Goal: Information Seeking & Learning: Check status

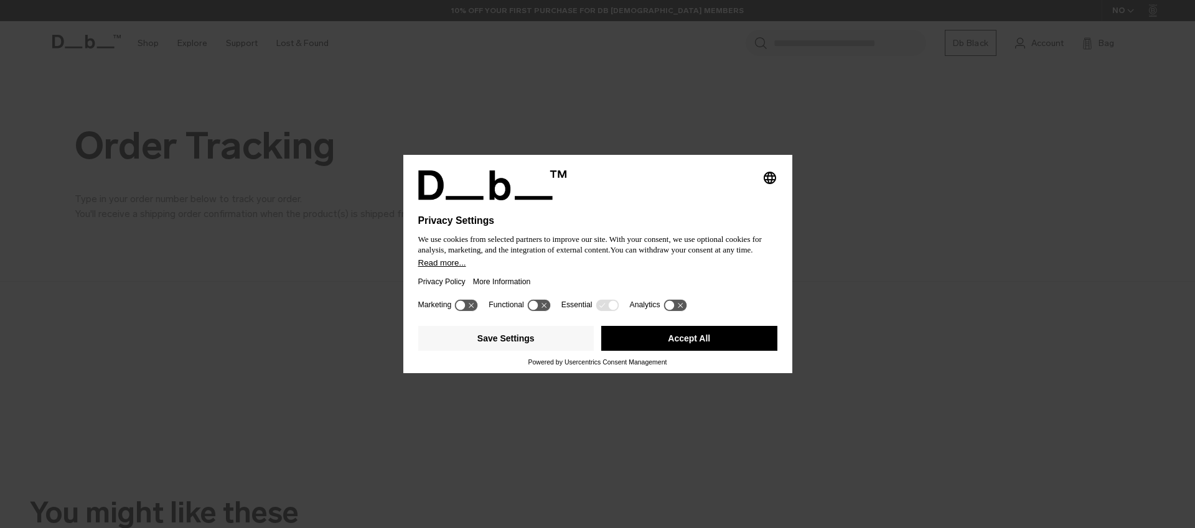
click at [714, 348] on button "Accept All" at bounding box center [689, 338] width 176 height 25
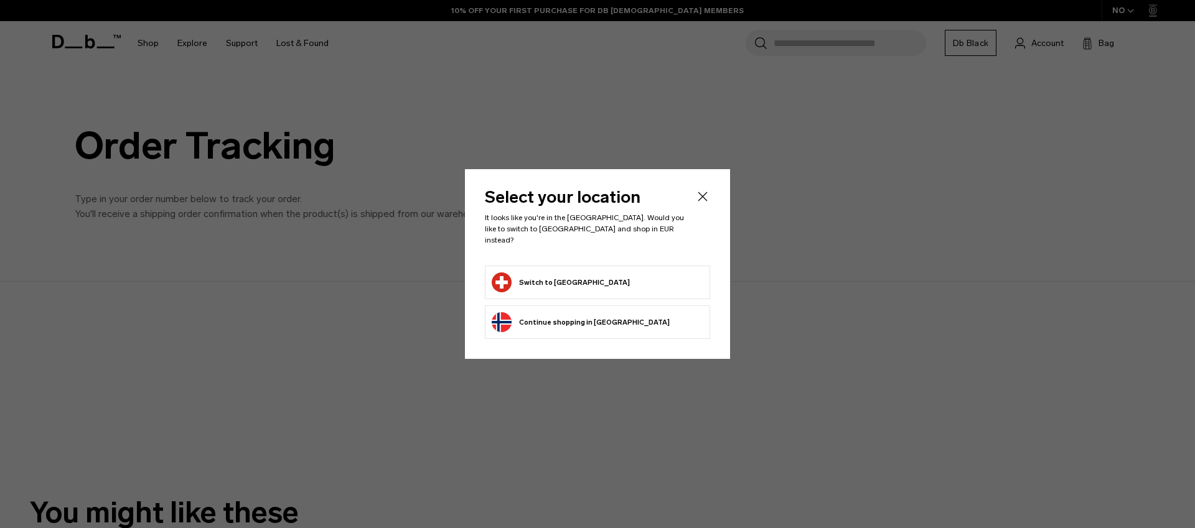
click at [597, 273] on form "Switch to [GEOGRAPHIC_DATA]" at bounding box center [598, 283] width 212 height 20
click at [543, 274] on button "Switch to [GEOGRAPHIC_DATA]" at bounding box center [561, 283] width 138 height 20
click at [608, 280] on form "Switch to [GEOGRAPHIC_DATA]" at bounding box center [598, 283] width 212 height 20
click at [539, 273] on button "Switch to [GEOGRAPHIC_DATA]" at bounding box center [561, 283] width 138 height 20
click at [542, 273] on button "Switch to [GEOGRAPHIC_DATA]" at bounding box center [561, 283] width 138 height 20
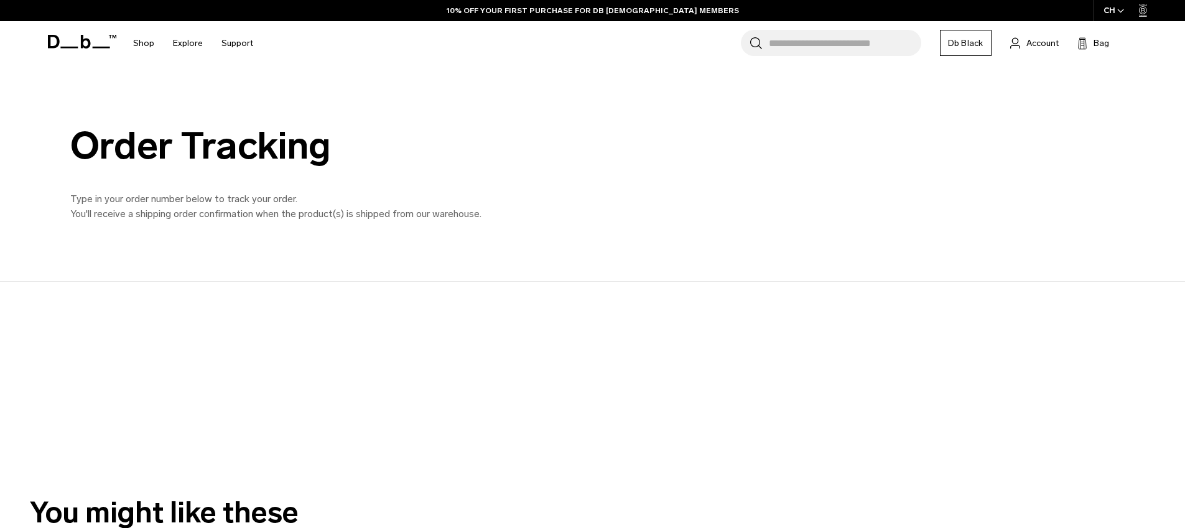
scroll to position [22, 0]
